Goal: Transaction & Acquisition: Book appointment/travel/reservation

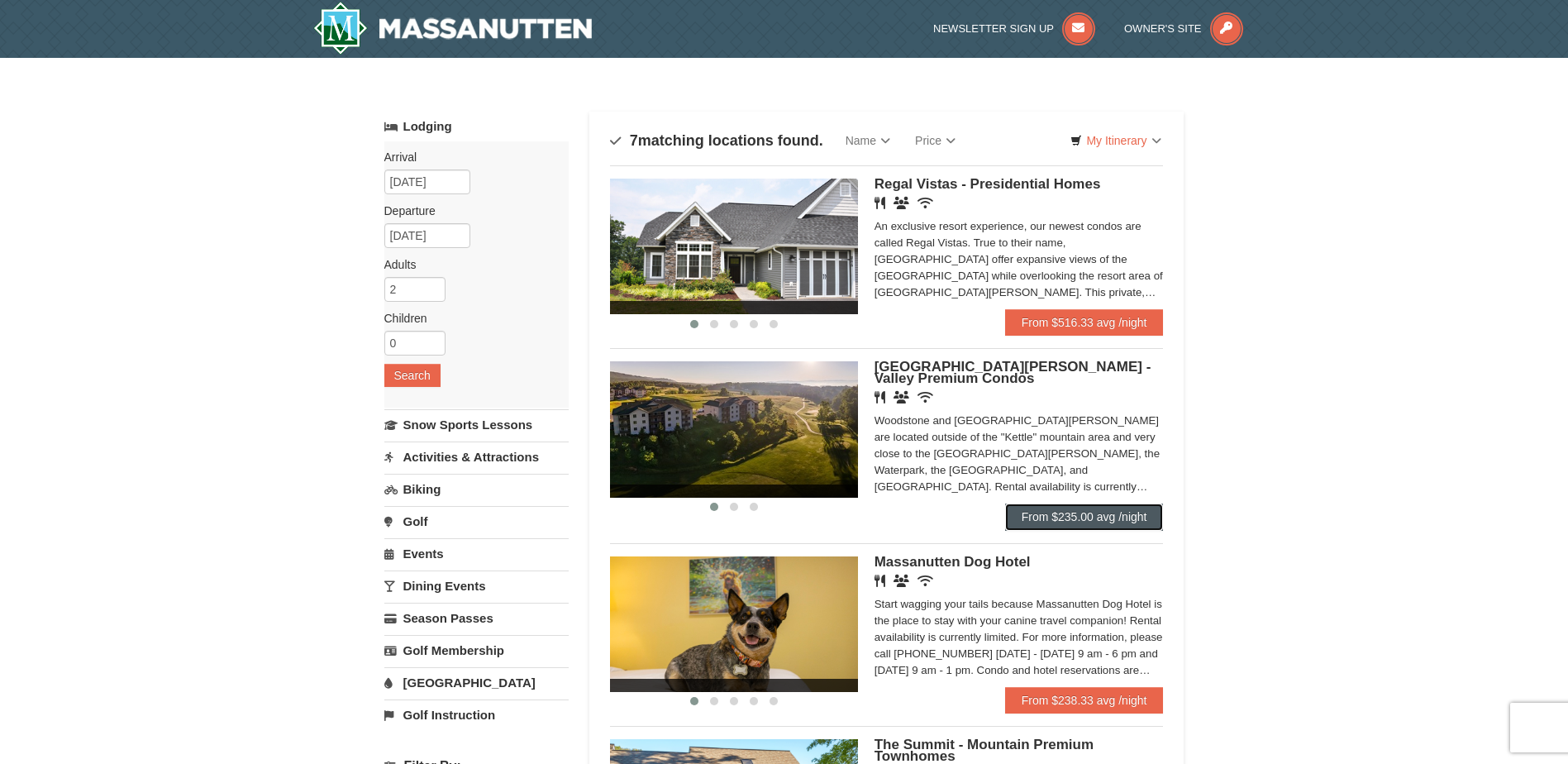
click at [1043, 505] on link "From $235.00 avg /night" at bounding box center [1083, 516] width 158 height 27
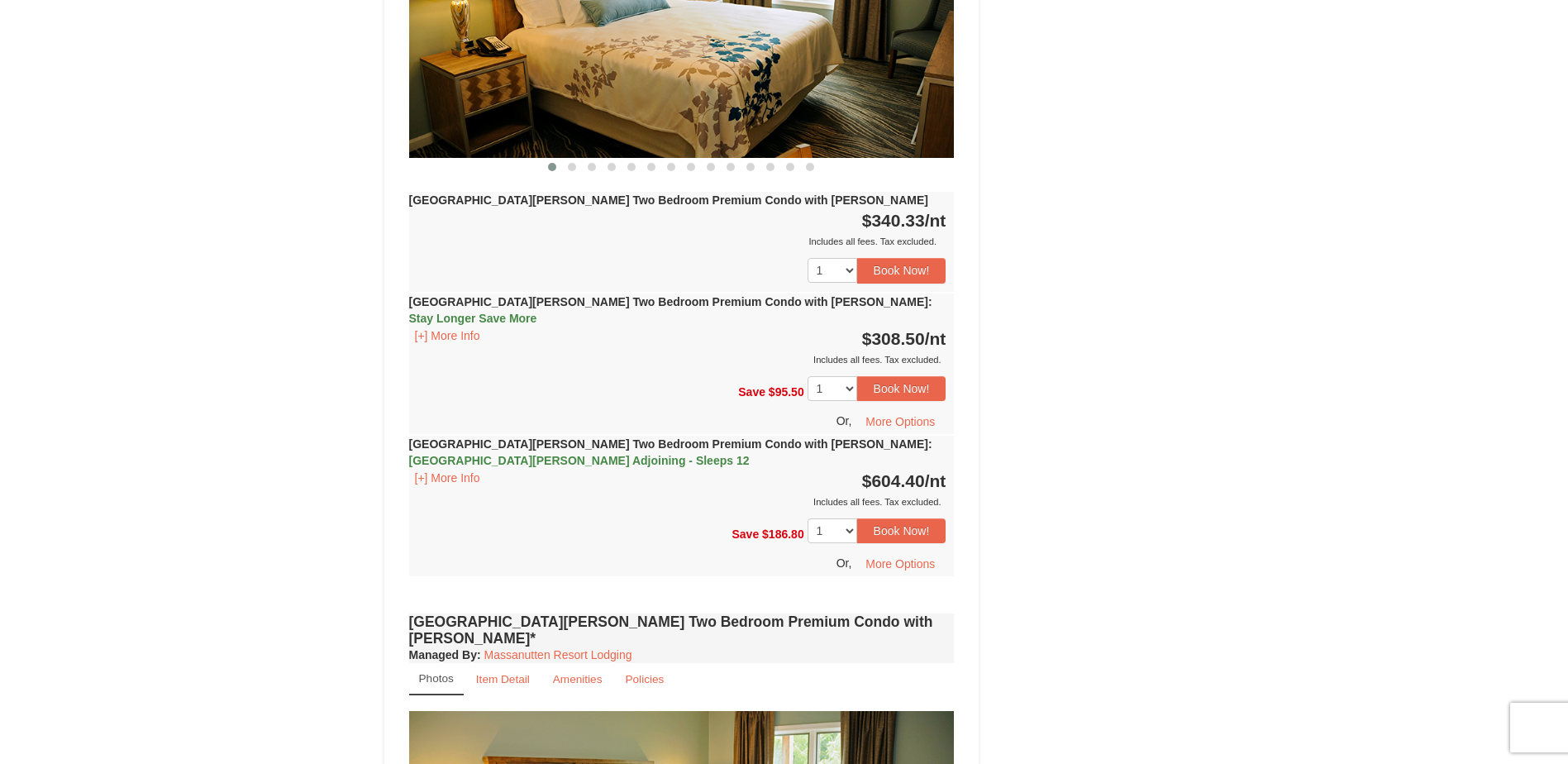
scroll to position [4202, 0]
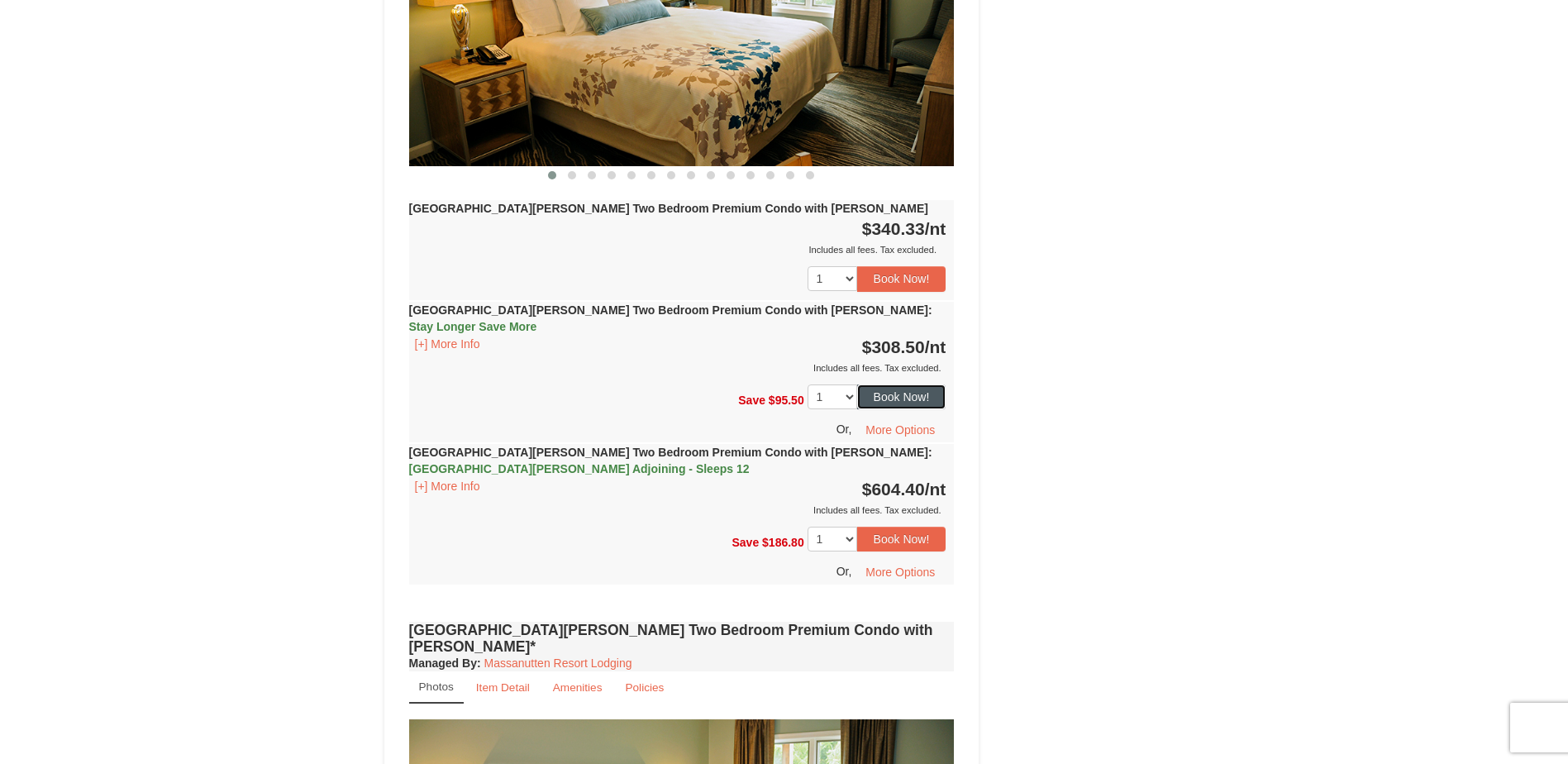
click at [917, 384] on button "Book Now!" at bounding box center [901, 396] width 89 height 25
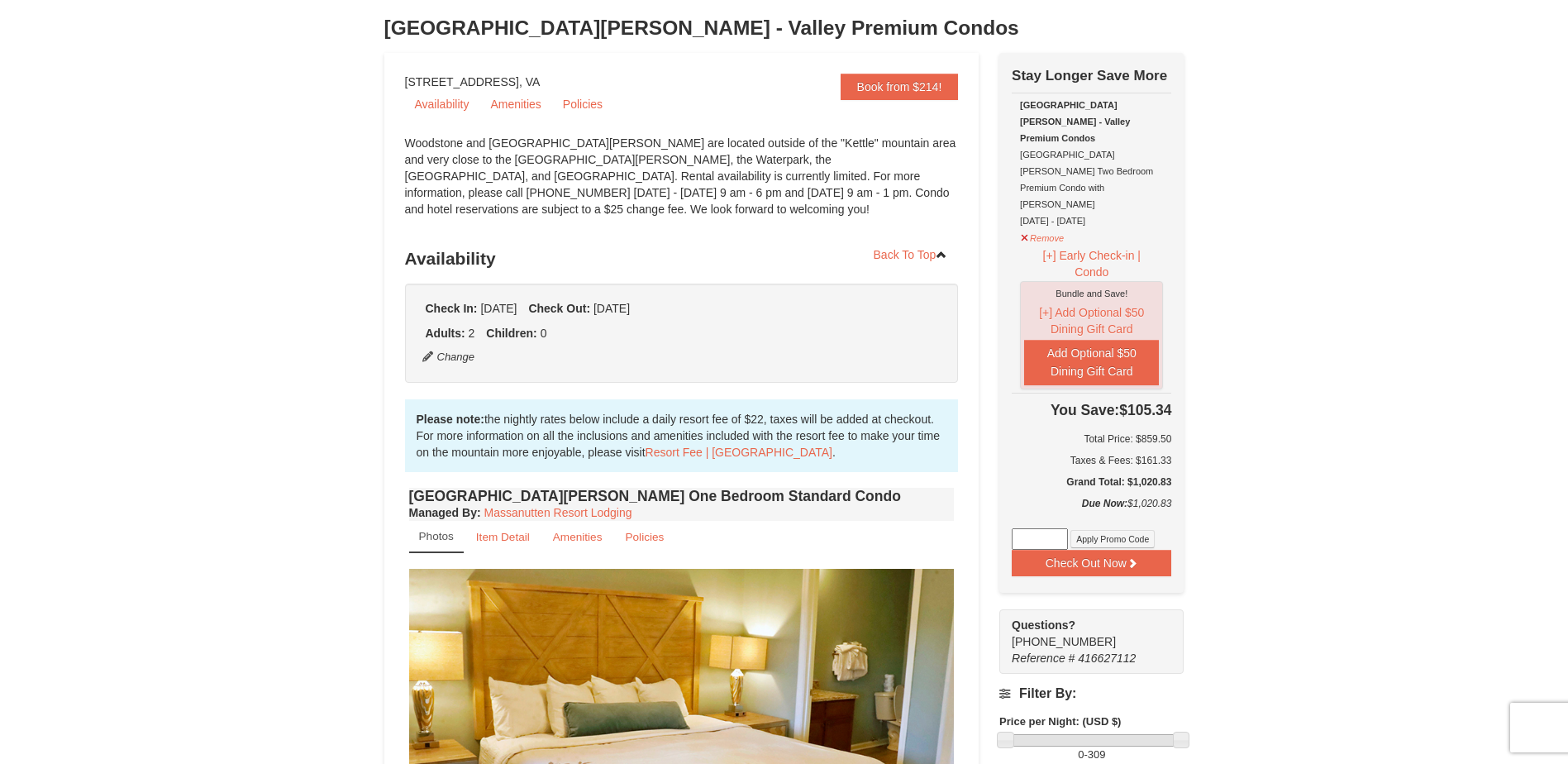
scroll to position [79, 0]
